Goal: Task Accomplishment & Management: Manage account settings

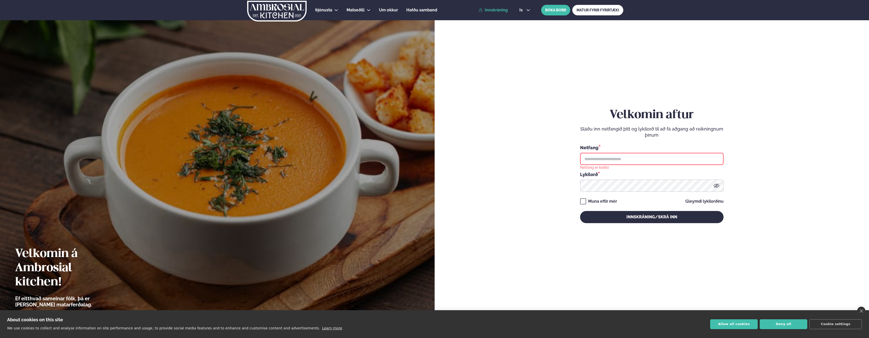
type input "**********"
click at [637, 221] on button "Innskráning/Skrá inn" at bounding box center [651, 217] width 143 height 12
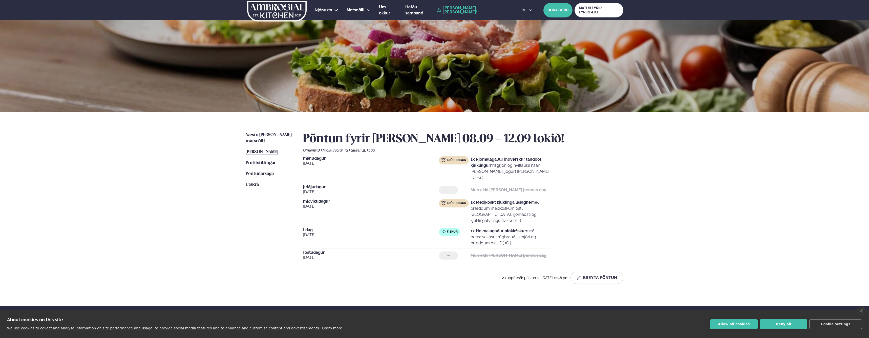
click at [258, 134] on span "Næstu [PERSON_NAME] matseðill" at bounding box center [269, 138] width 46 height 10
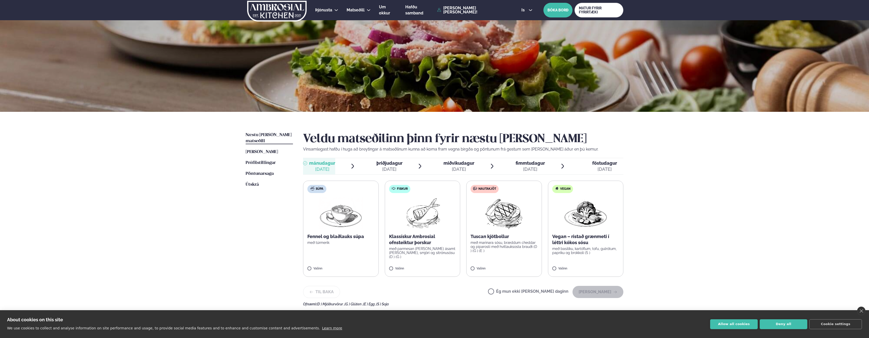
click at [385, 167] on div "[DATE]" at bounding box center [389, 169] width 26 height 6
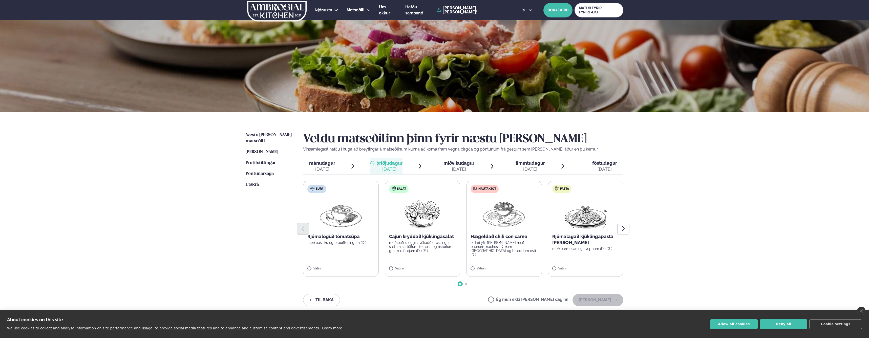
click at [534, 298] on label "Ég mun ekki [PERSON_NAME] daginn" at bounding box center [528, 299] width 80 height 5
click at [605, 299] on button "[PERSON_NAME]" at bounding box center [597, 300] width 51 height 12
click at [528, 298] on label "Ég mun ekki [PERSON_NAME] daginn" at bounding box center [528, 299] width 80 height 5
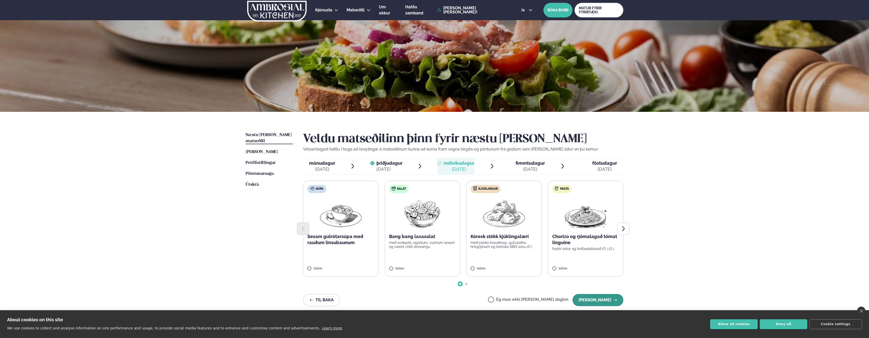
click at [607, 299] on button "[PERSON_NAME]" at bounding box center [597, 300] width 51 height 12
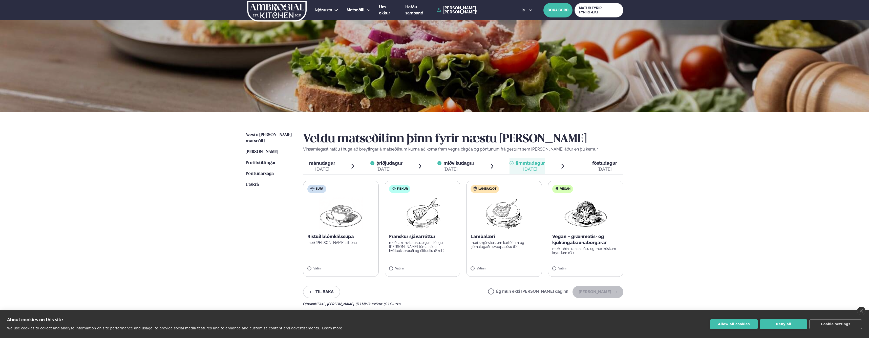
click at [532, 292] on label "Ég mun ekki [PERSON_NAME] daginn" at bounding box center [528, 291] width 80 height 5
click at [599, 292] on button "[PERSON_NAME]" at bounding box center [597, 292] width 51 height 12
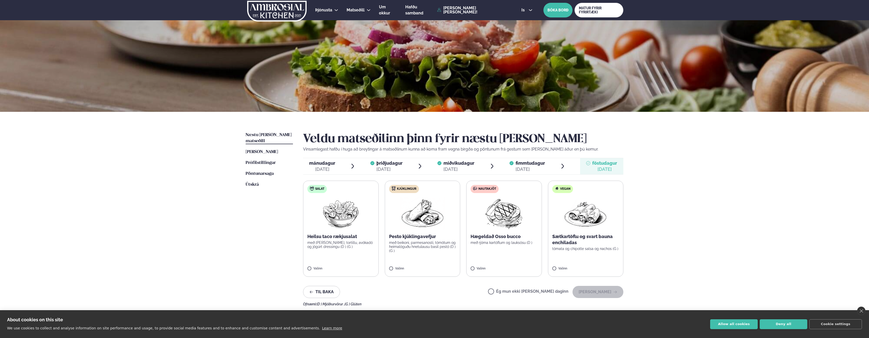
click at [328, 167] on div "[DATE]" at bounding box center [322, 169] width 26 height 6
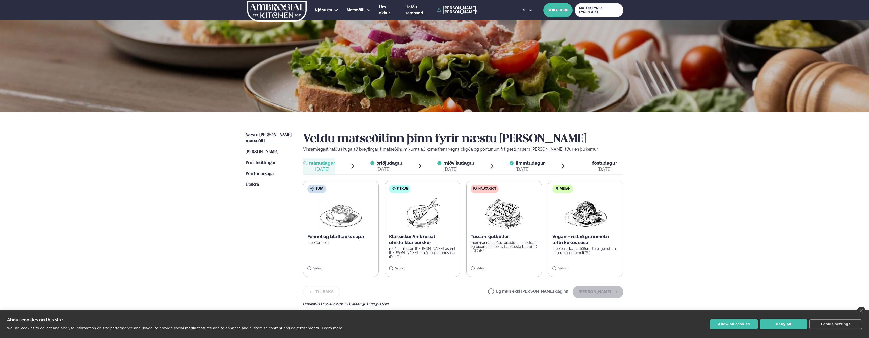
click at [537, 290] on label "Ég mun ekki [PERSON_NAME] daginn" at bounding box center [528, 291] width 80 height 5
click at [591, 292] on button "[PERSON_NAME]" at bounding box center [597, 292] width 51 height 12
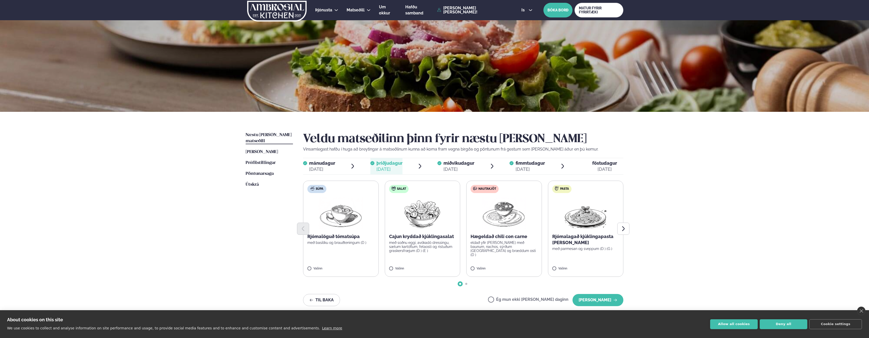
click at [598, 164] on span "föstudagur" at bounding box center [604, 162] width 25 height 5
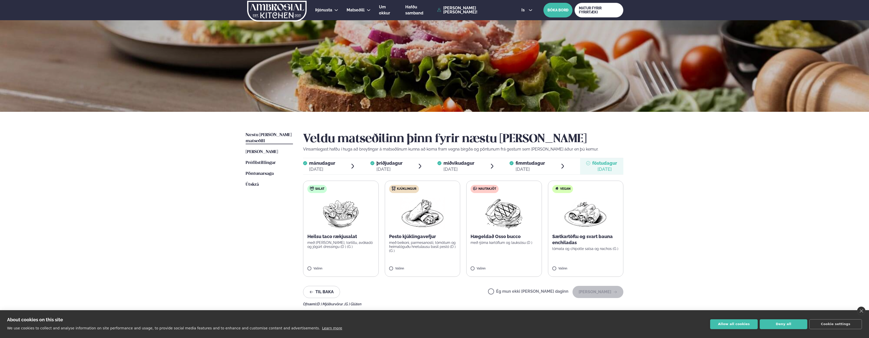
click at [535, 290] on label "Ég mun ekki [PERSON_NAME] daginn" at bounding box center [528, 291] width 80 height 5
click at [603, 292] on button "[PERSON_NAME]" at bounding box center [597, 292] width 51 height 12
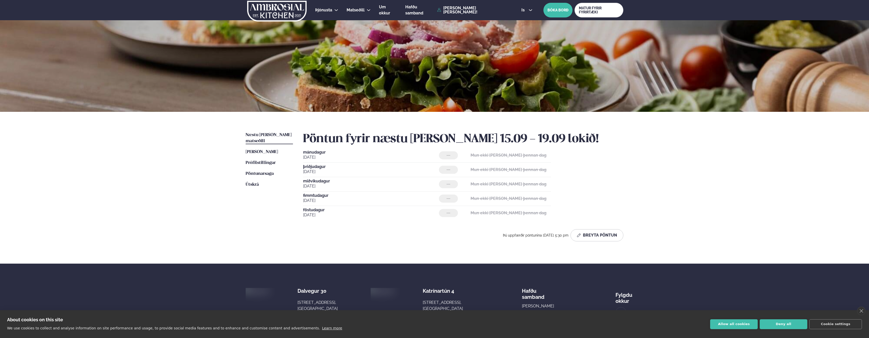
click at [608, 177] on div "[DATE] --- Mun ekki [PERSON_NAME] þennan dag [DATE] --- Mun ekki [PERSON_NAME] …" at bounding box center [463, 185] width 320 height 70
